Goal: Task Accomplishment & Management: Manage account settings

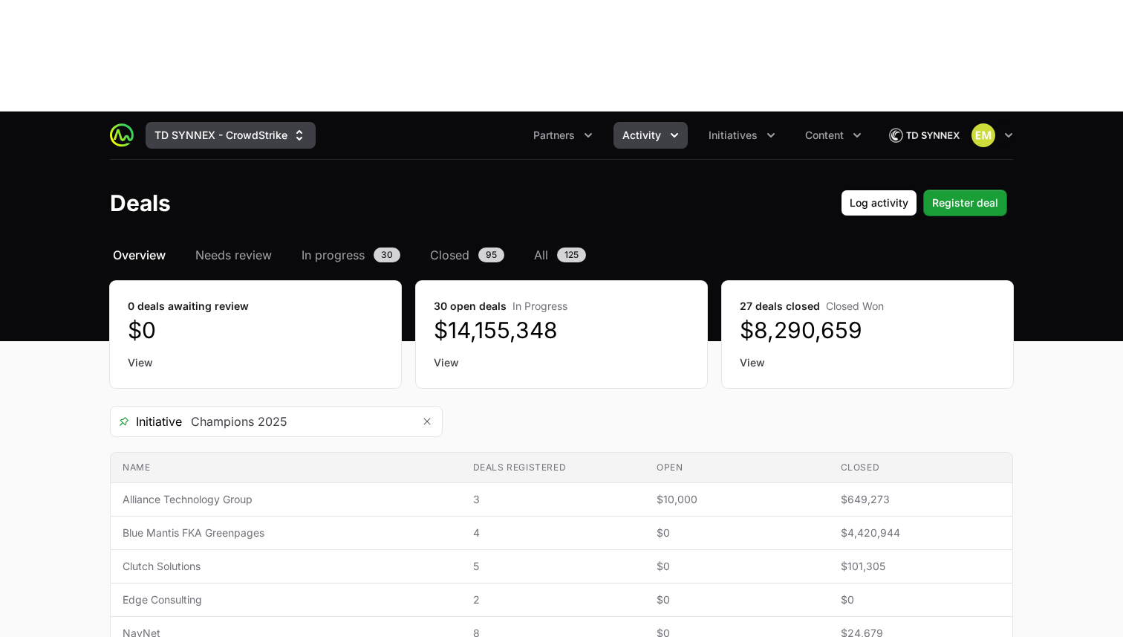
click at [213, 122] on button "TD SYNNEX - CrowdStrike" at bounding box center [231, 135] width 170 height 27
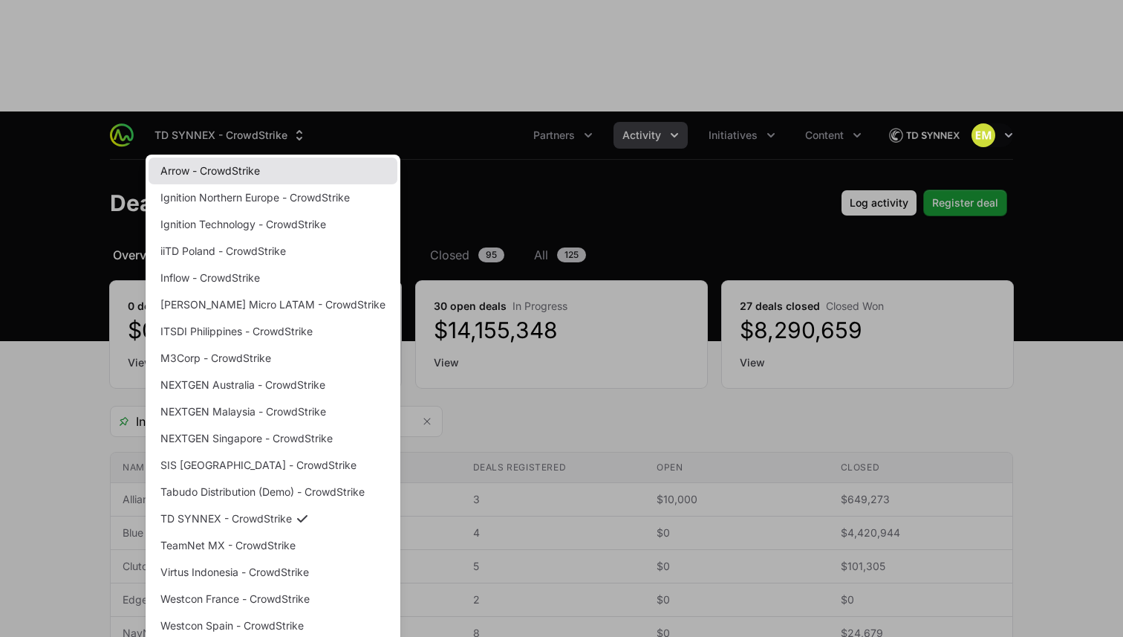
click at [201, 157] on link "Arrow - CrowdStrike" at bounding box center [273, 170] width 249 height 27
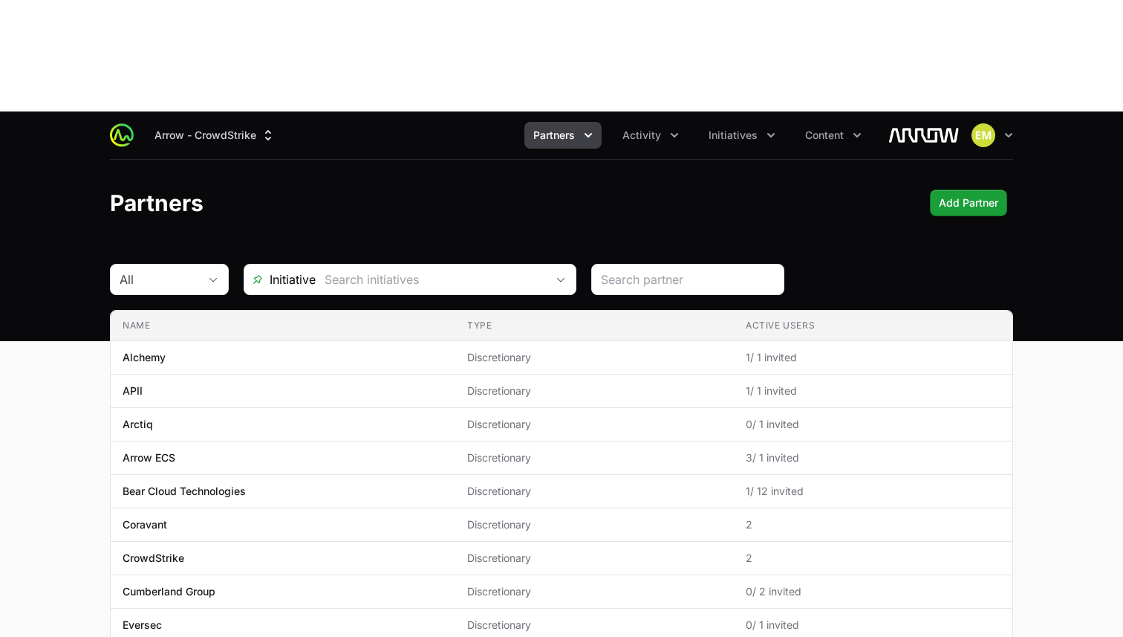
click at [583, 128] on icon "Partners menu" at bounding box center [588, 135] width 15 height 15
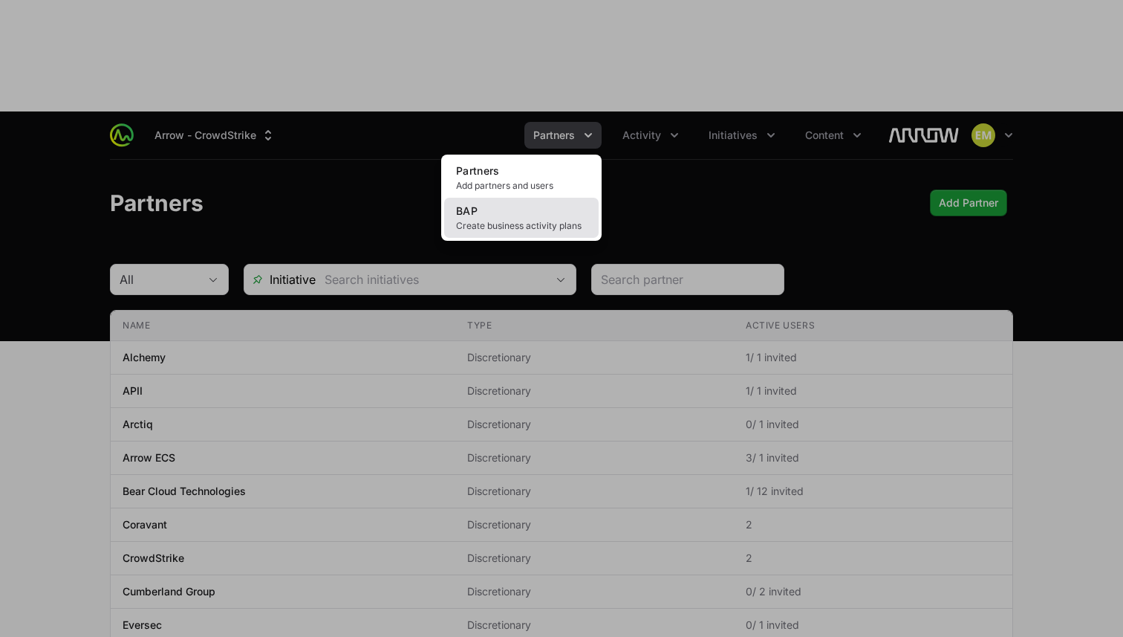
click at [534, 198] on link "BAP Create business activity plans" at bounding box center [521, 218] width 155 height 40
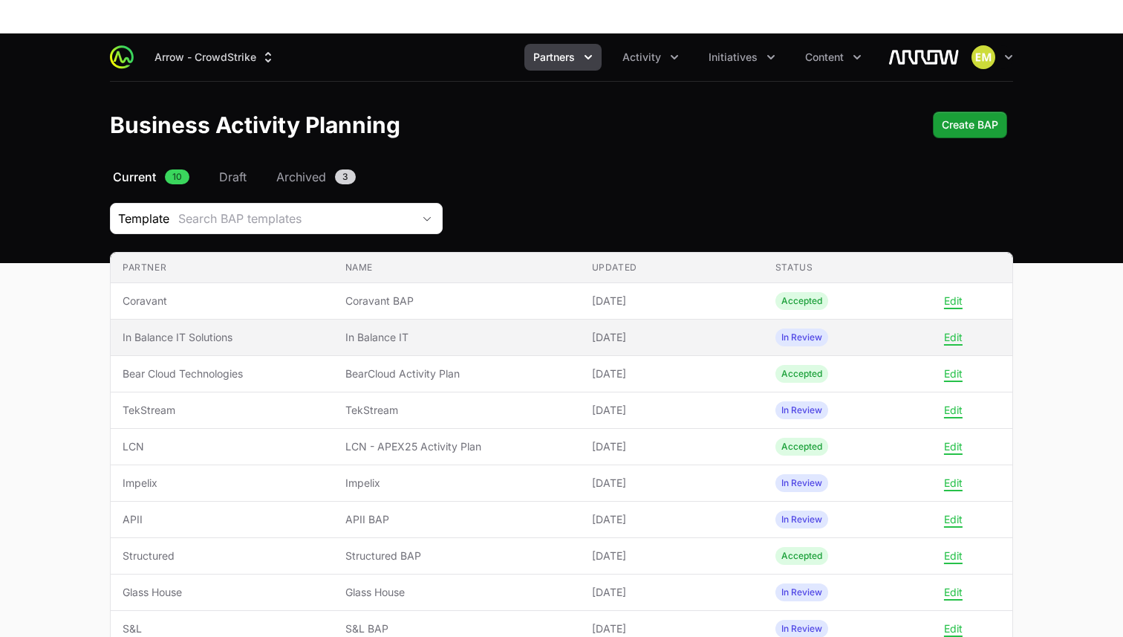
scroll to position [81, 0]
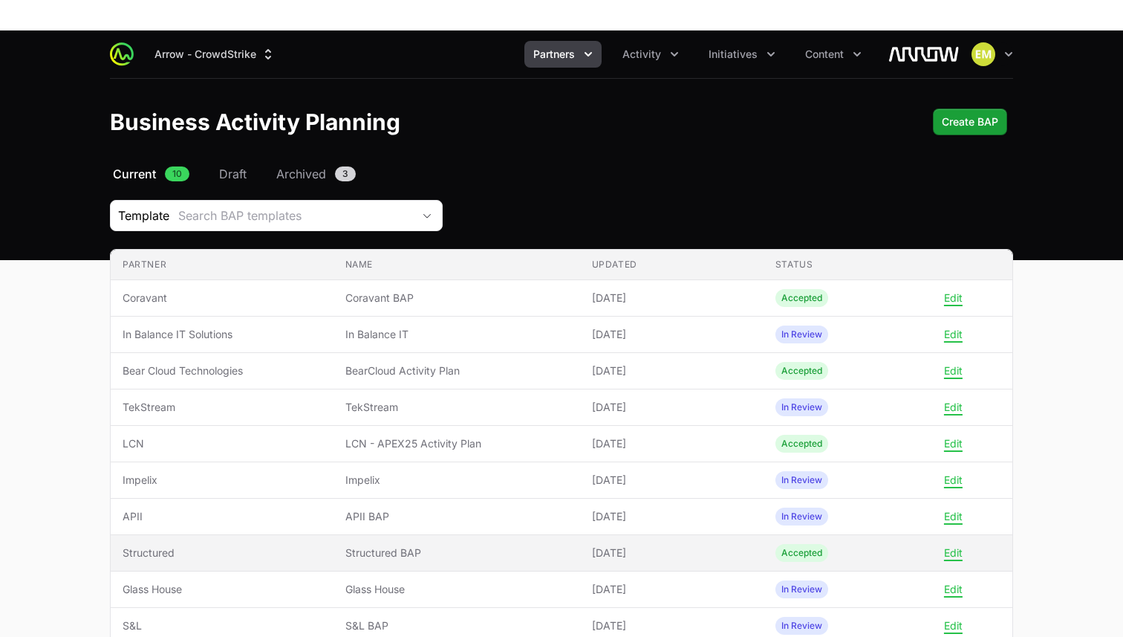
click at [449, 545] on span "Structured BAP" at bounding box center [456, 552] width 223 height 15
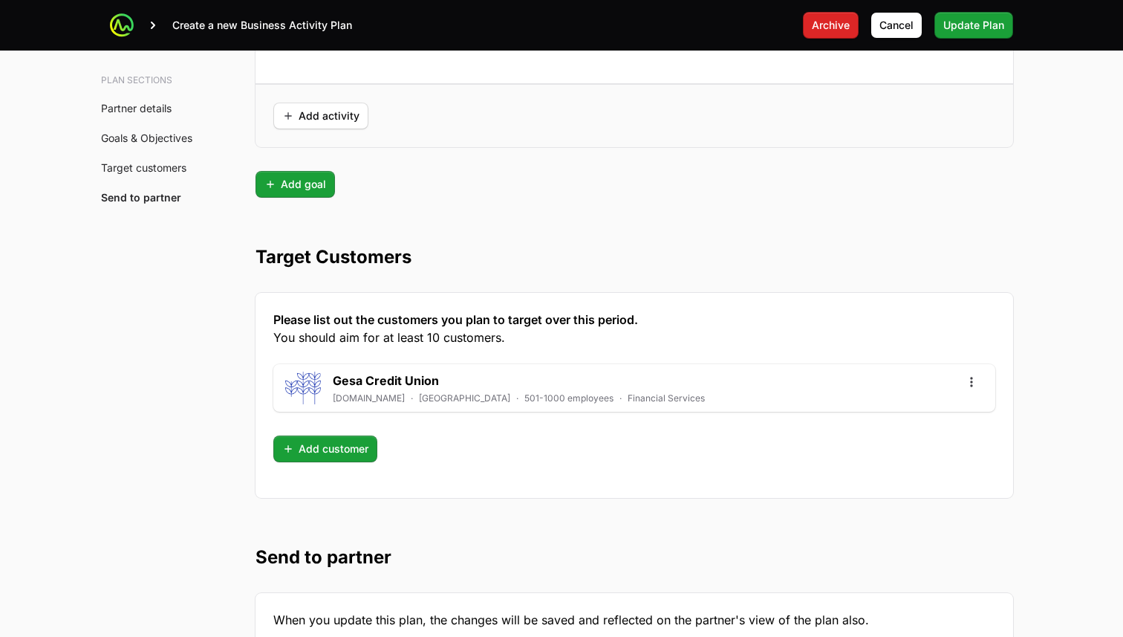
scroll to position [3899, 0]
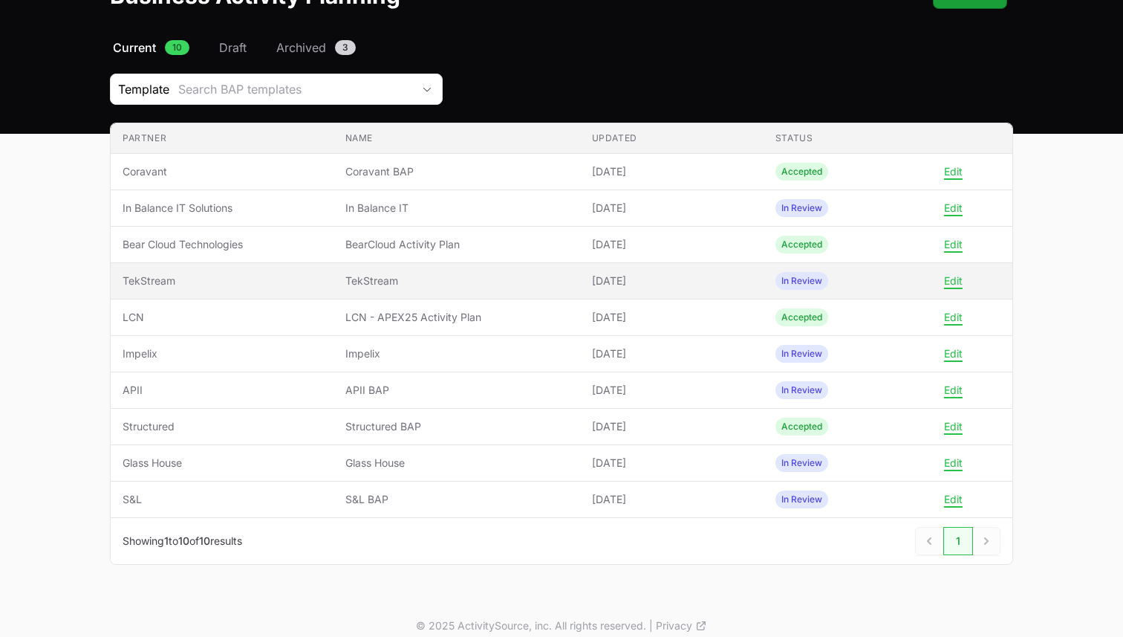
scroll to position [97, 0]
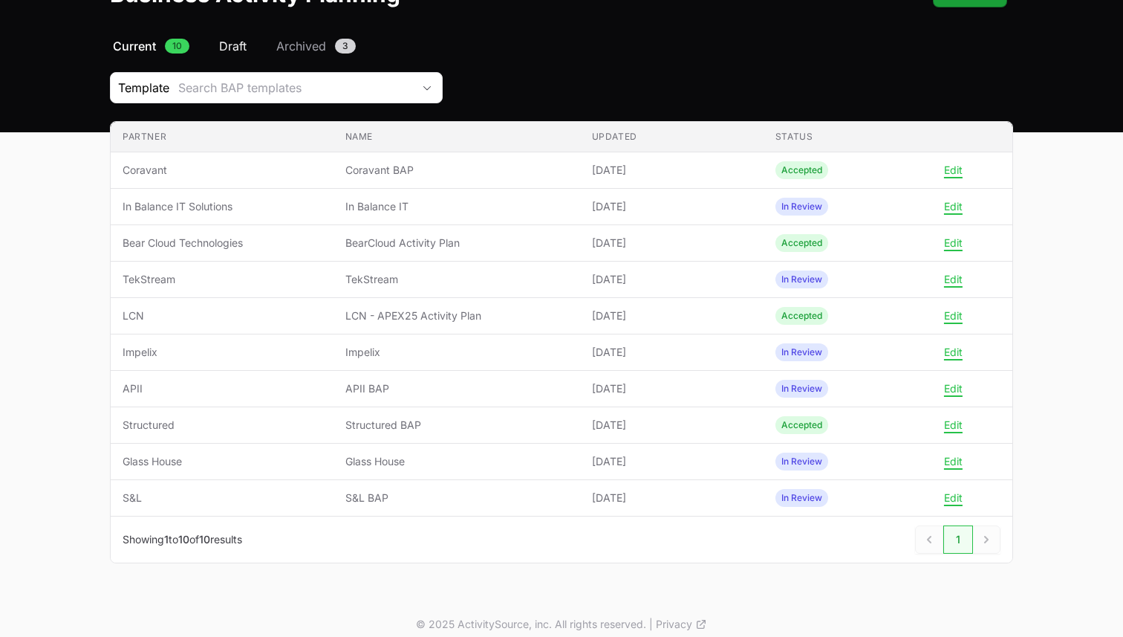
click at [235, 45] on span "Draft" at bounding box center [232, 46] width 27 height 18
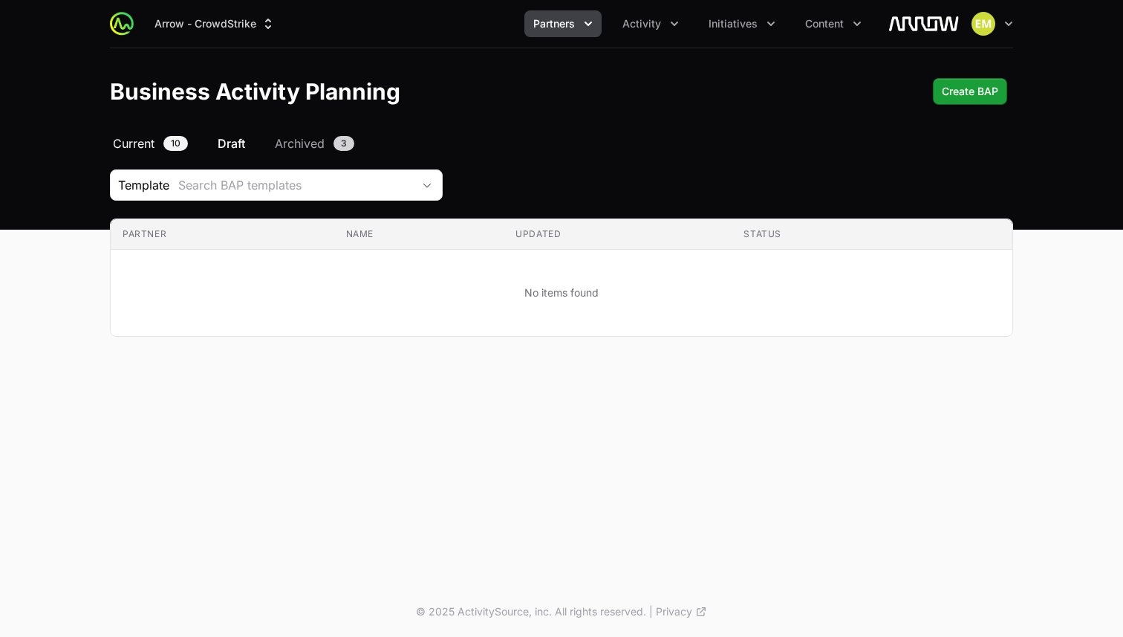
click at [178, 147] on span "10" at bounding box center [175, 143] width 25 height 15
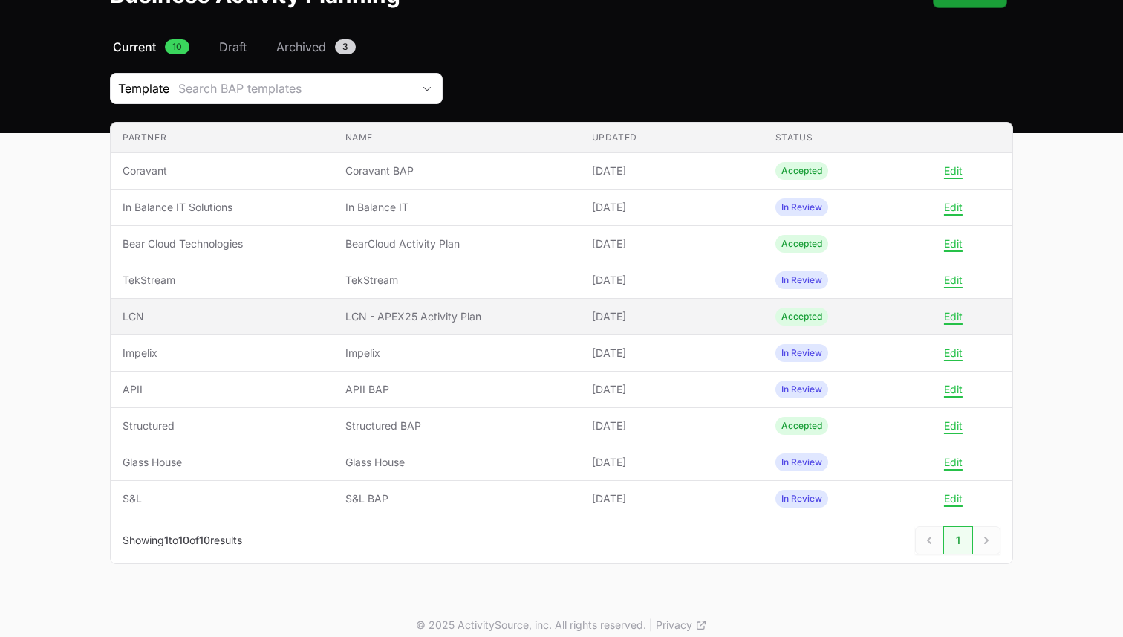
scroll to position [110, 0]
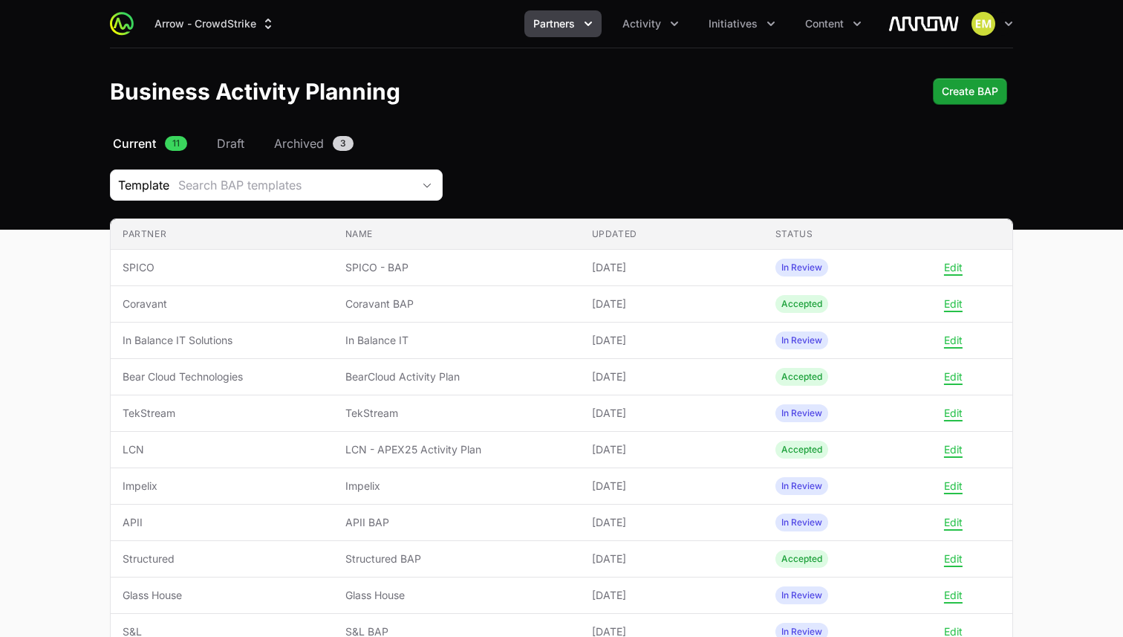
scroll to position [110, 0]
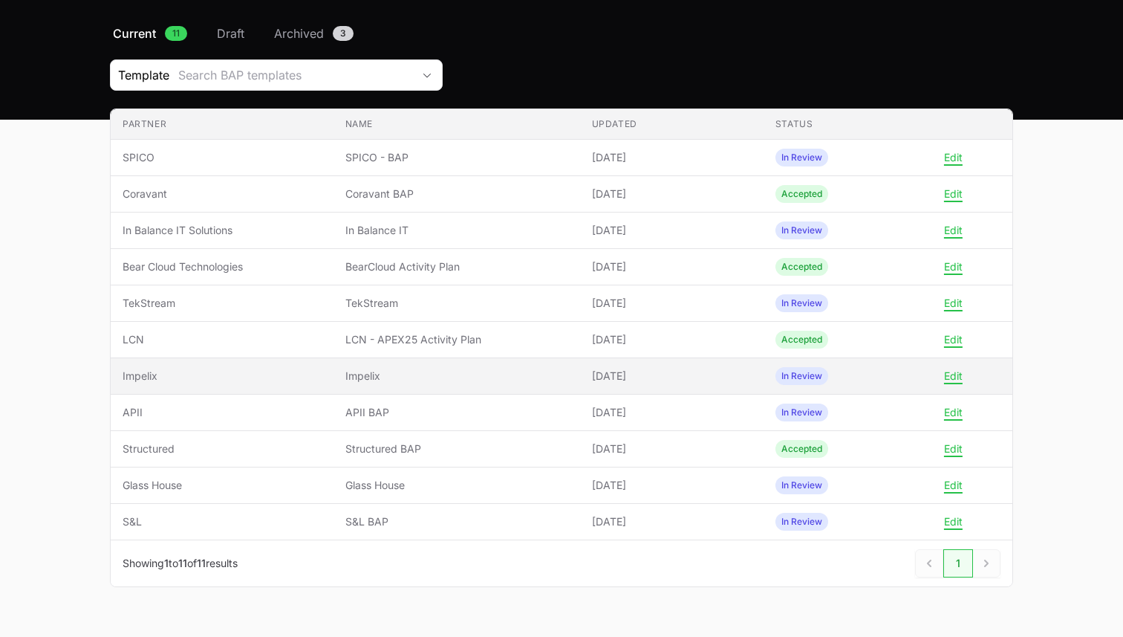
click at [225, 364] on td "Partner Impelix" at bounding box center [222, 376] width 223 height 36
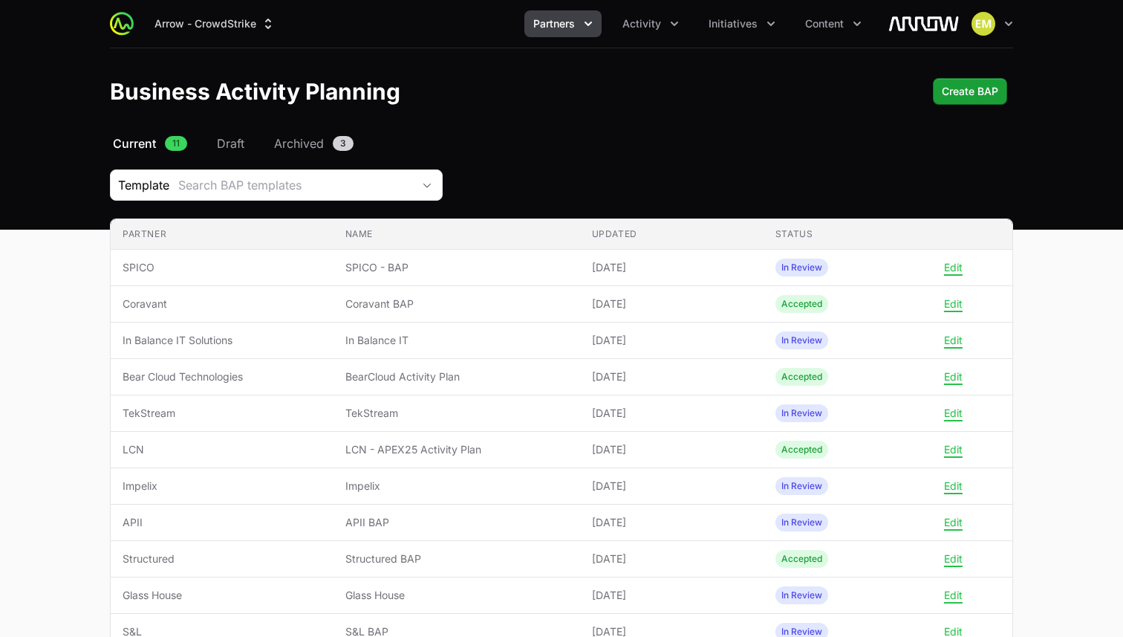
click at [556, 30] on span "Partners" at bounding box center [554, 23] width 42 height 15
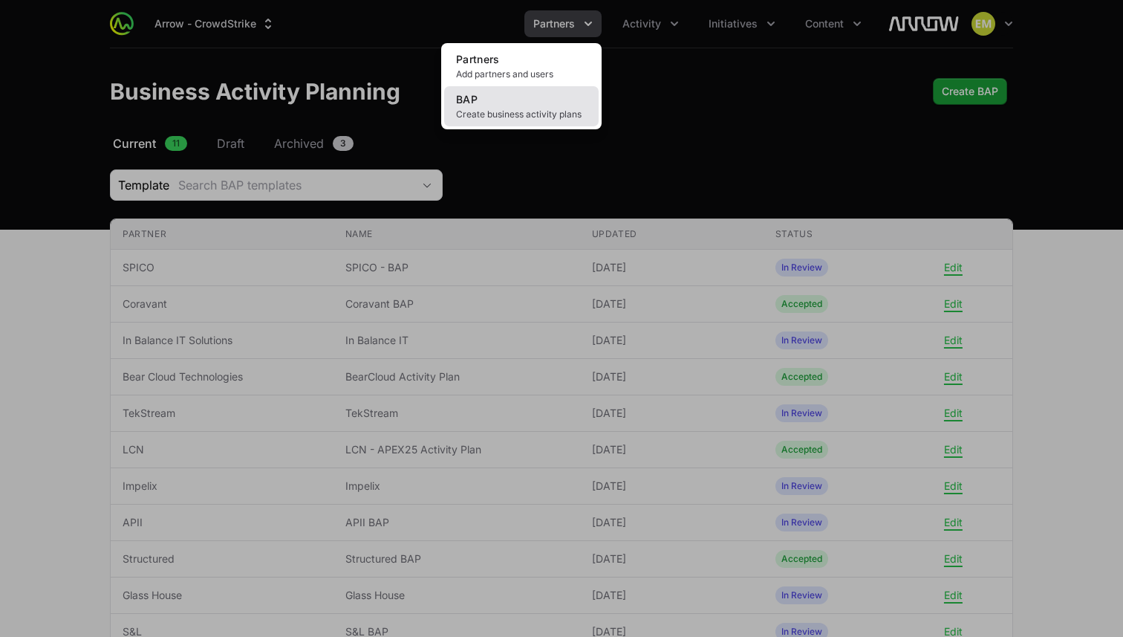
click at [507, 109] on span "Create business activity plans" at bounding box center [521, 114] width 131 height 12
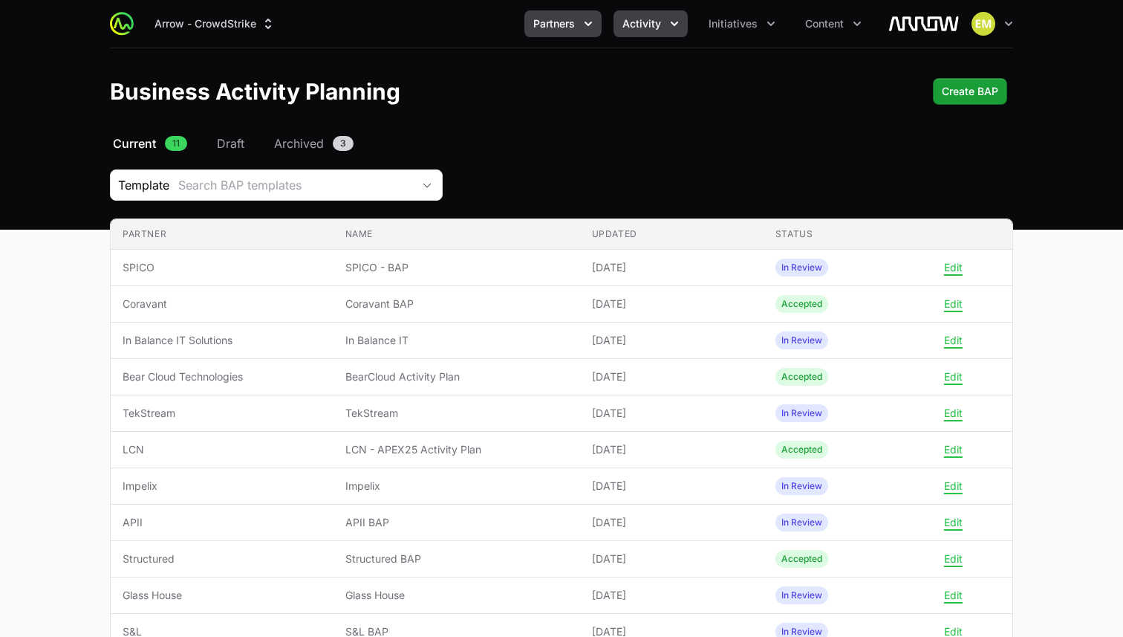
click at [667, 34] on button "Activity" at bounding box center [651, 23] width 74 height 27
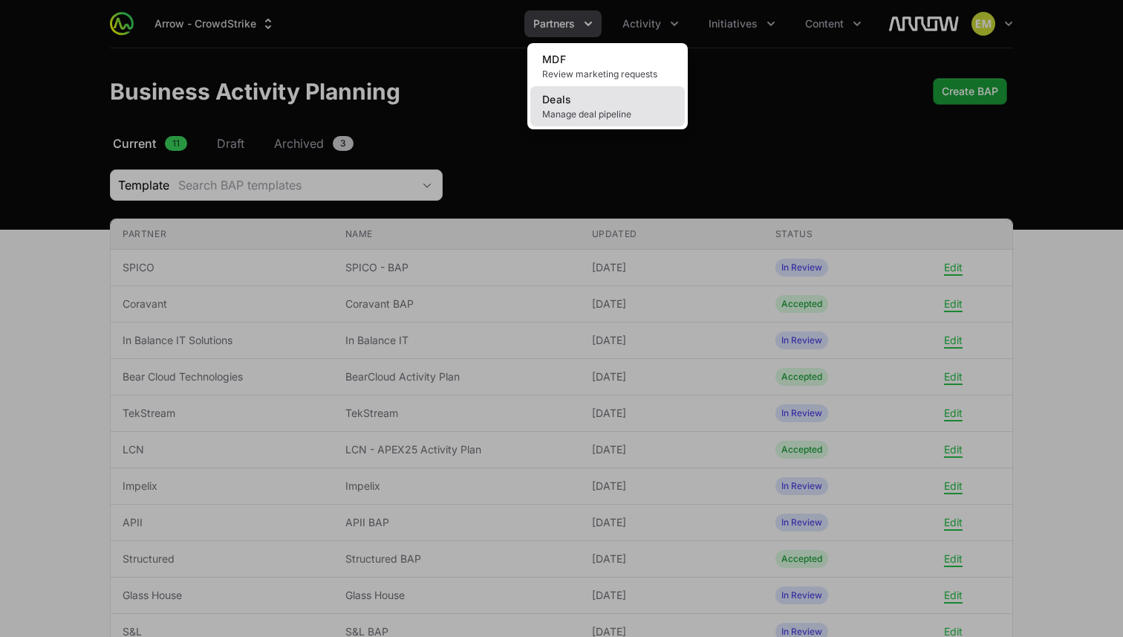
click at [616, 108] on link "Deals Manage deal pipeline" at bounding box center [607, 106] width 155 height 40
